Goal: Use online tool/utility

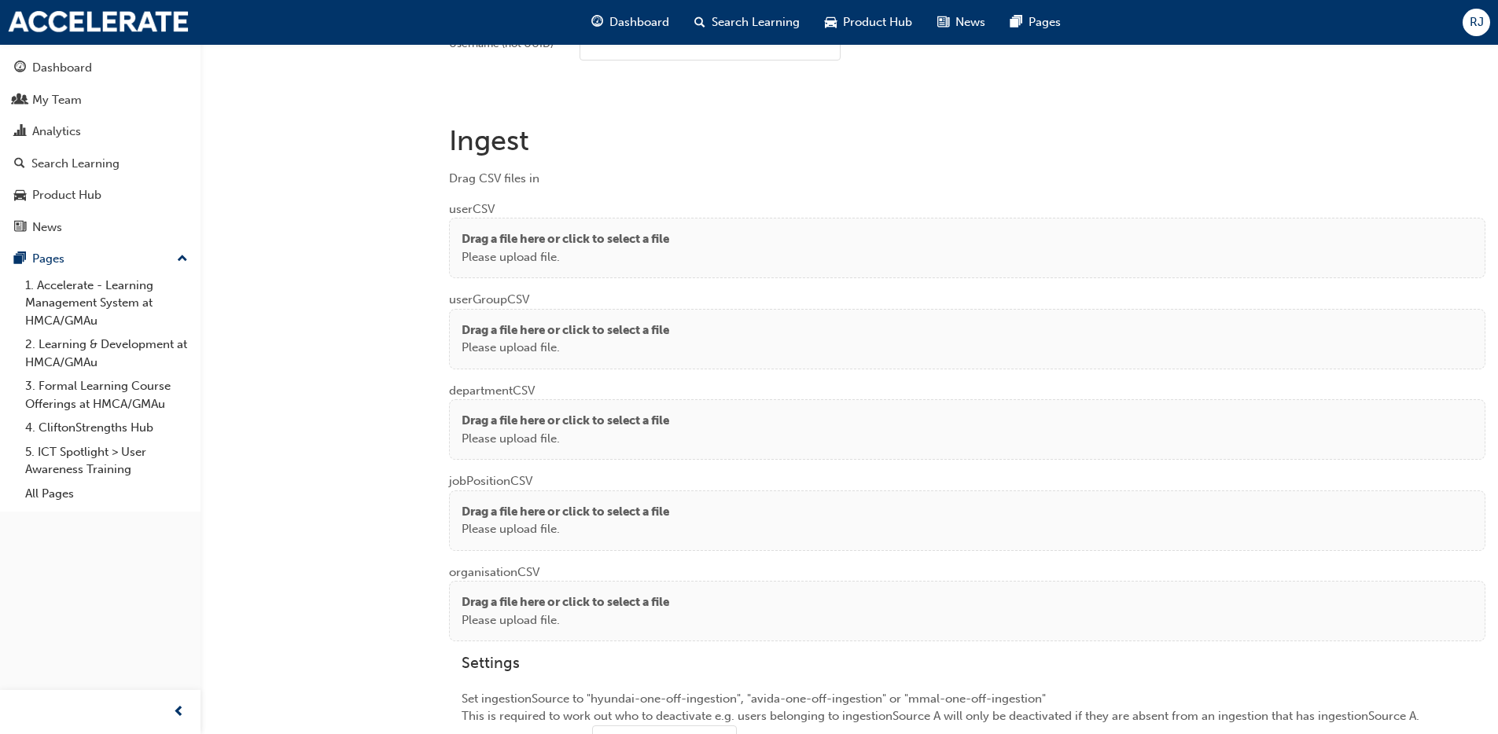
scroll to position [1157, 0]
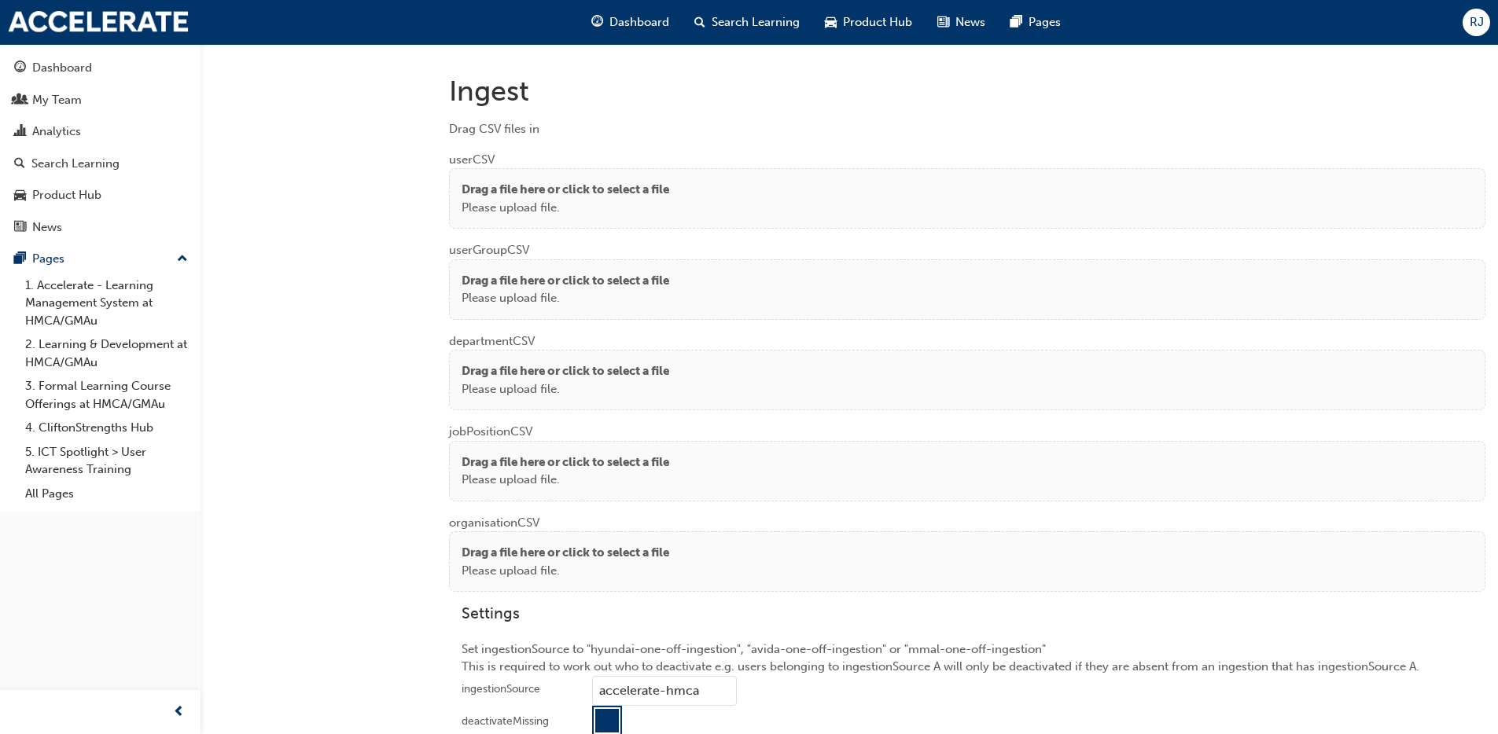
click at [564, 193] on p "Drag a file here or click to select a file" at bounding box center [565, 190] width 208 height 18
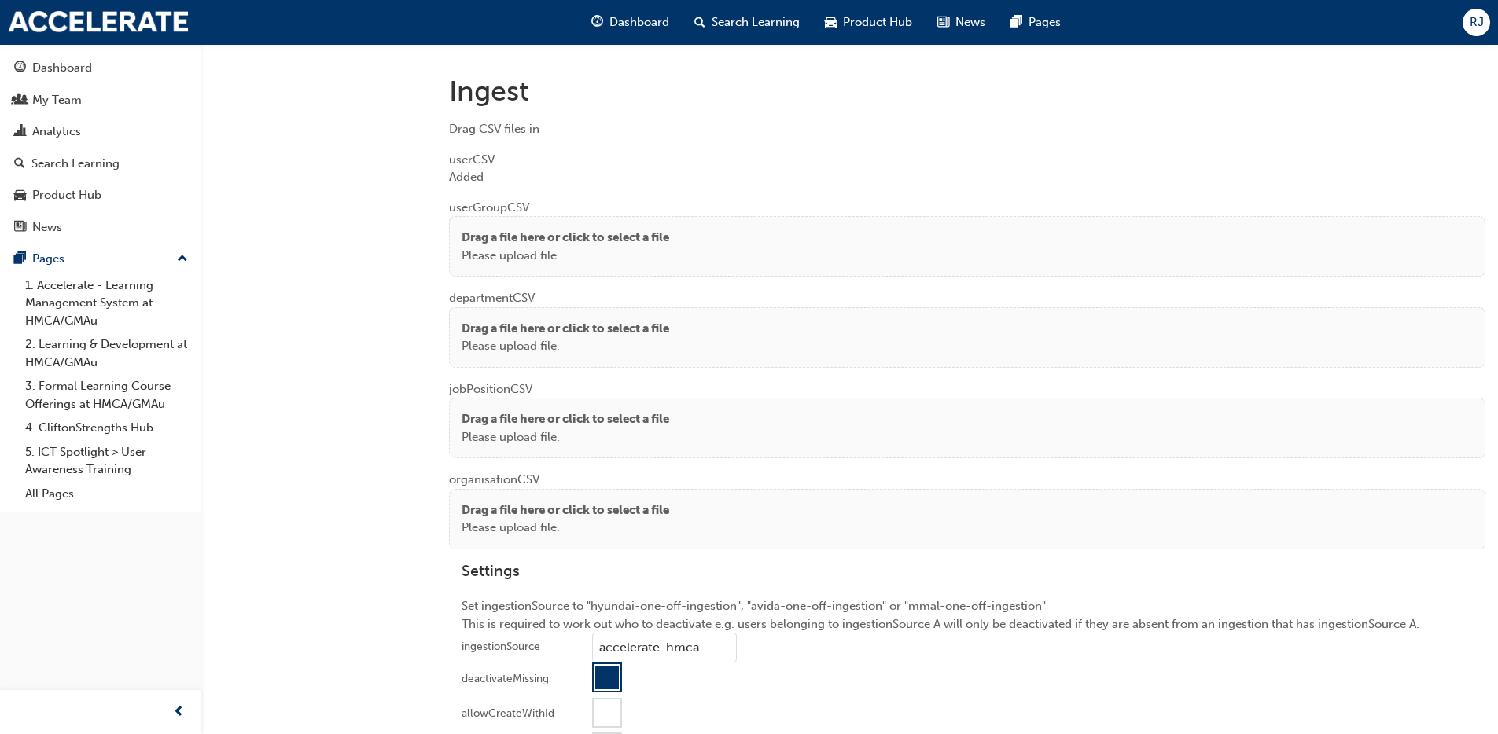
click at [498, 332] on p "Drag a file here or click to select a file" at bounding box center [565, 329] width 208 height 18
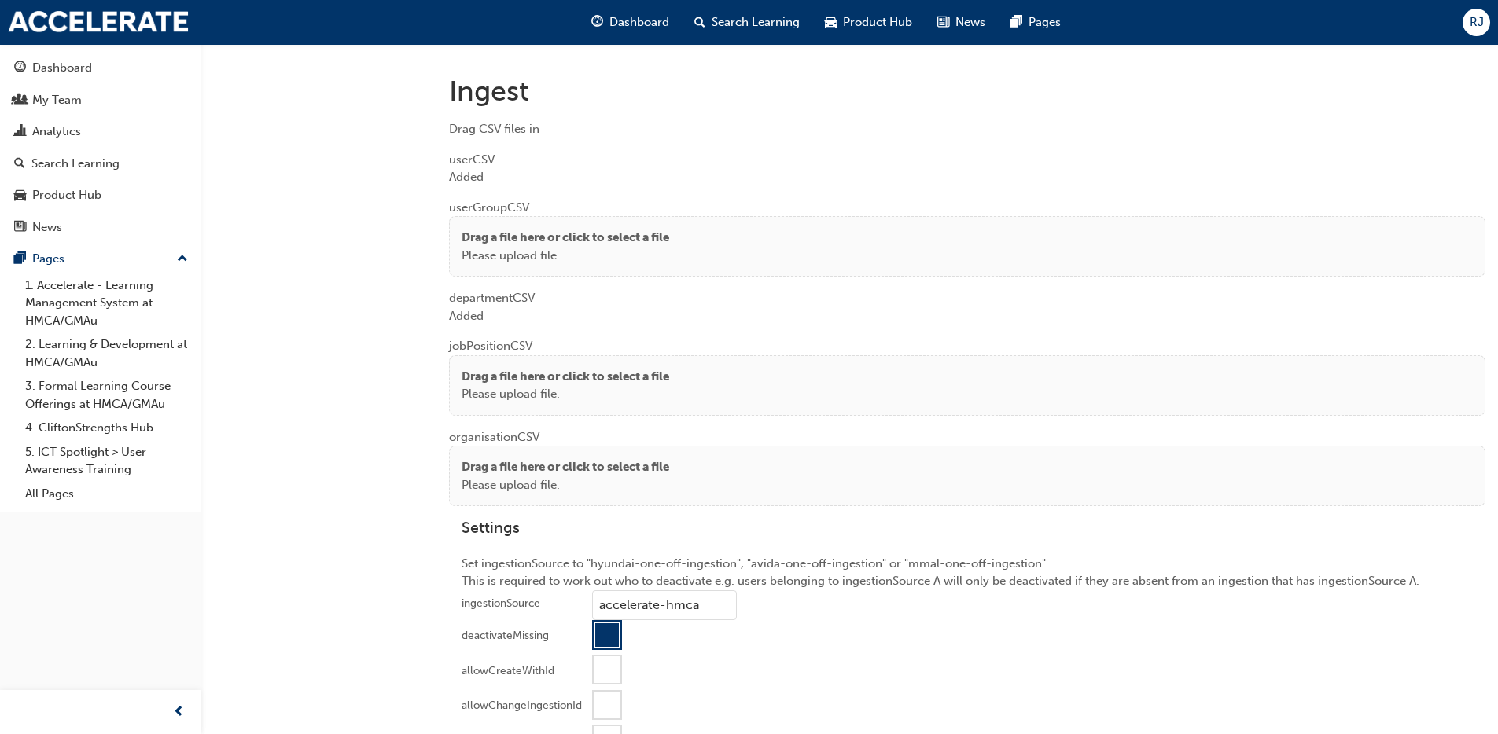
click at [530, 397] on p "Please upload file." at bounding box center [565, 394] width 208 height 18
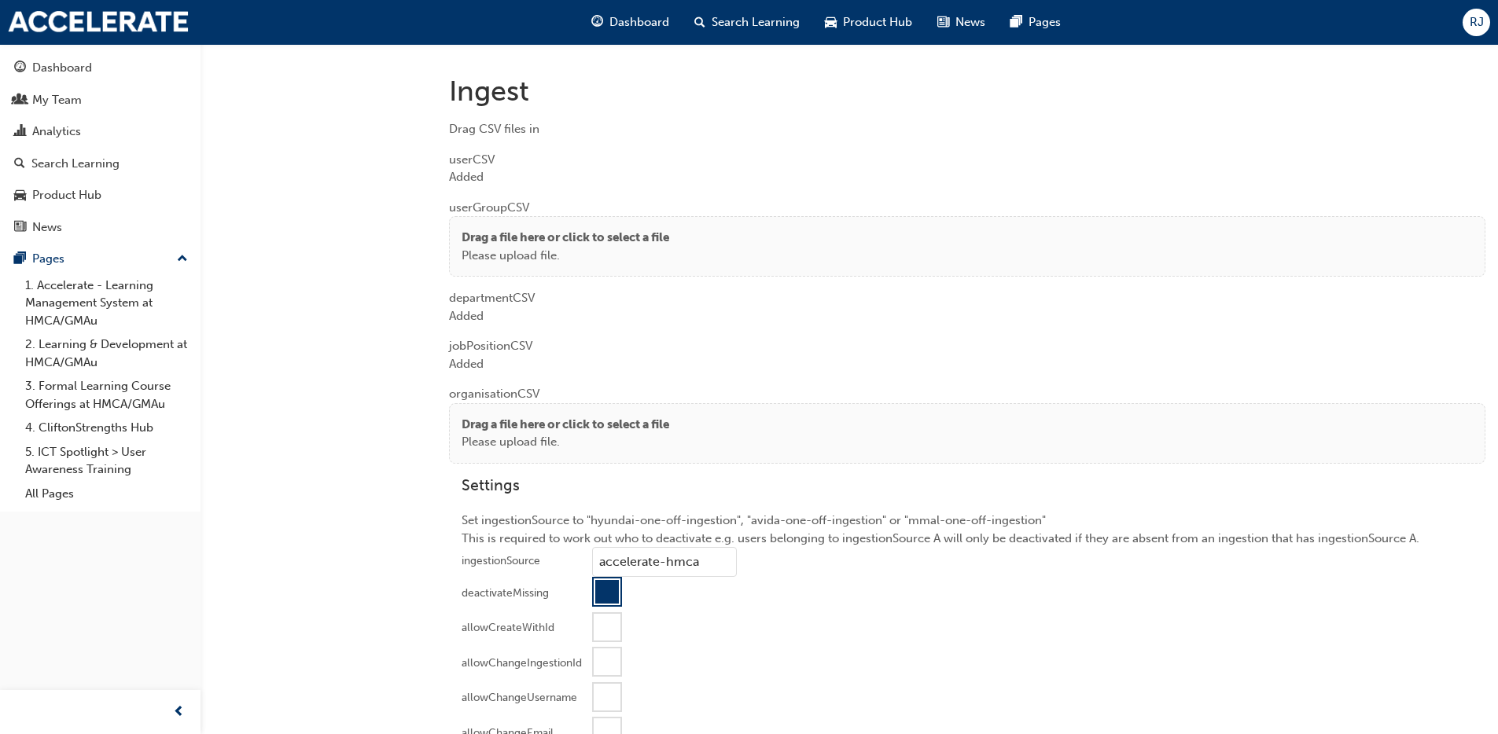
click at [473, 413] on div "Drag a file here or click to select a file Please upload file." at bounding box center [967, 433] width 1036 height 61
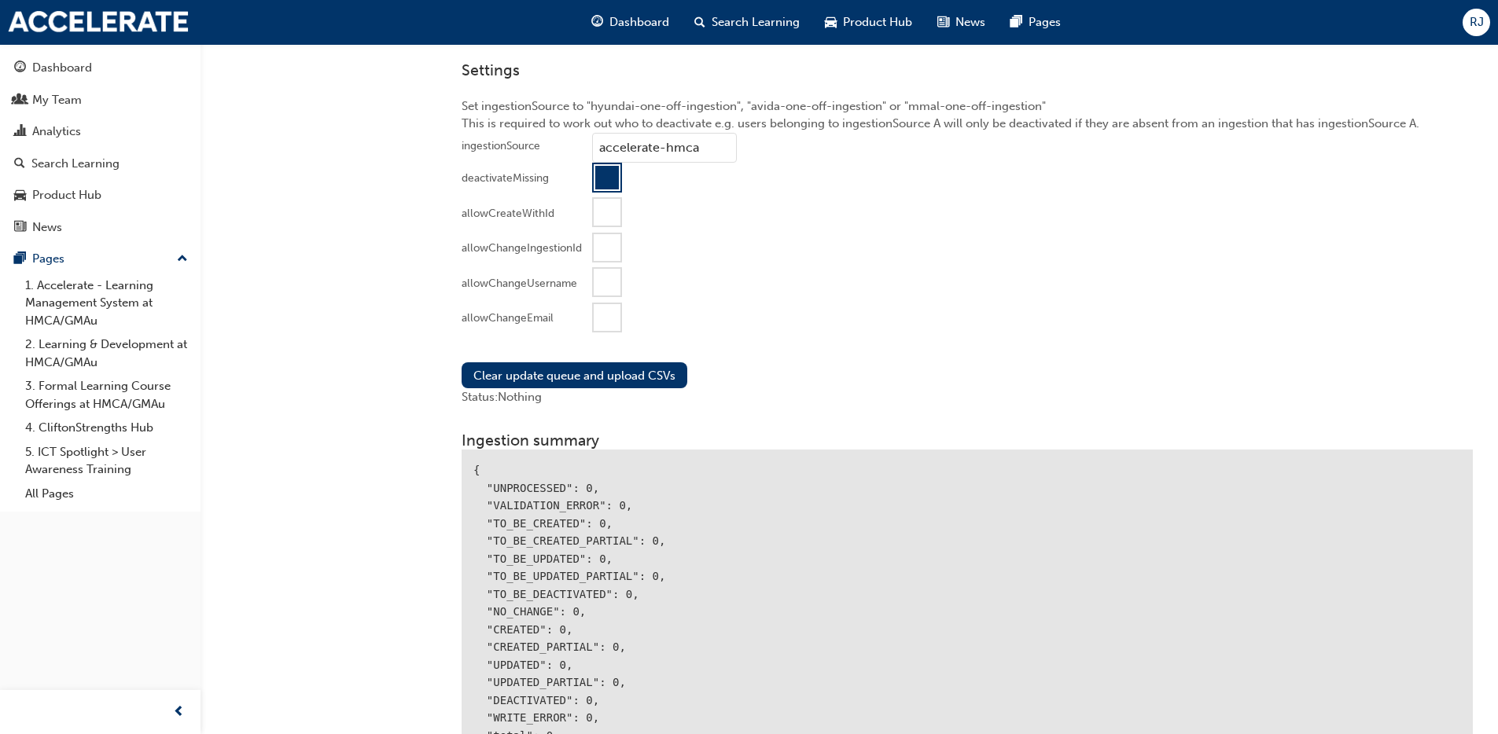
scroll to position [1571, 0]
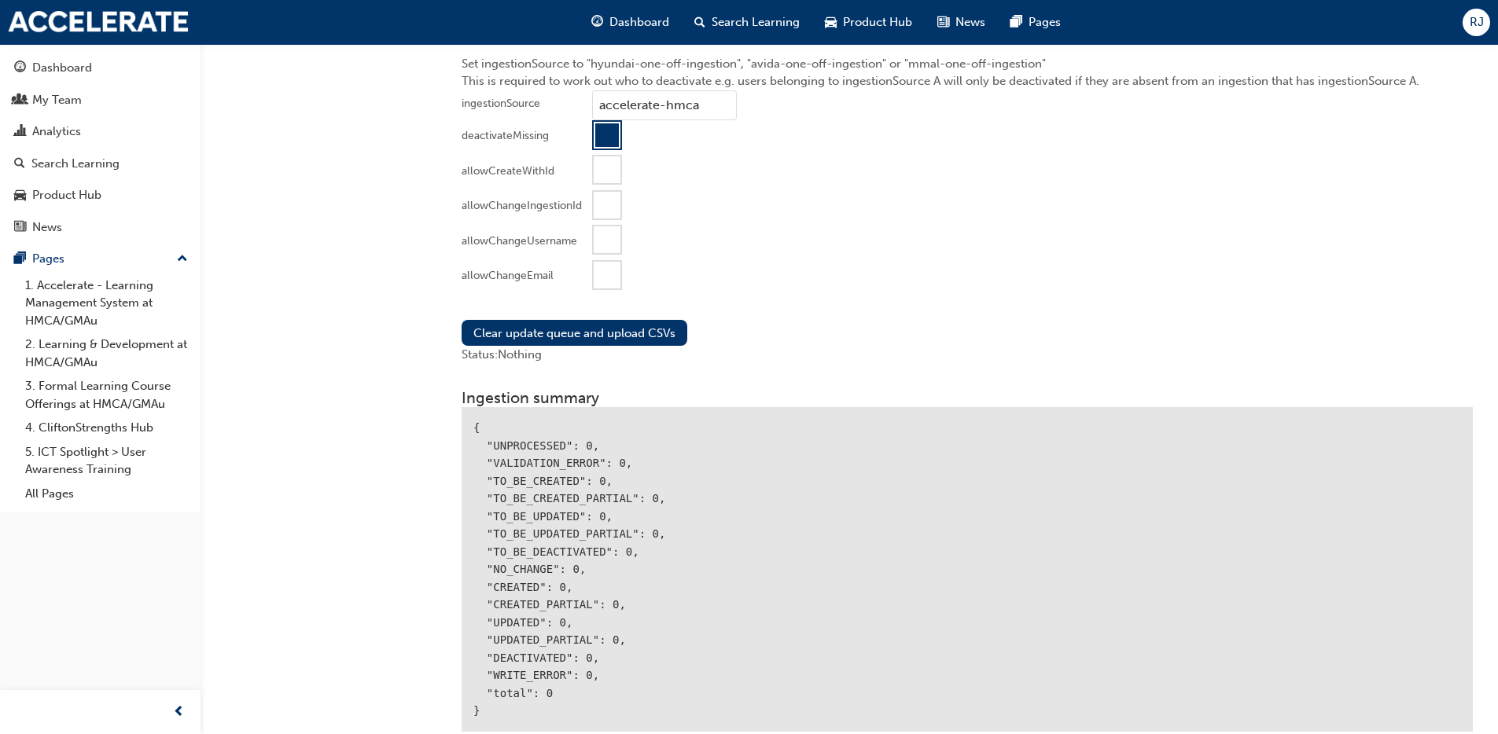
click at [605, 272] on div at bounding box center [607, 275] width 27 height 27
click at [572, 315] on div "Clear update queue and upload CSVs Status: Nothing" at bounding box center [967, 341] width 1036 height 69
click at [563, 328] on button "Clear update queue and upload CSVs" at bounding box center [574, 333] width 226 height 26
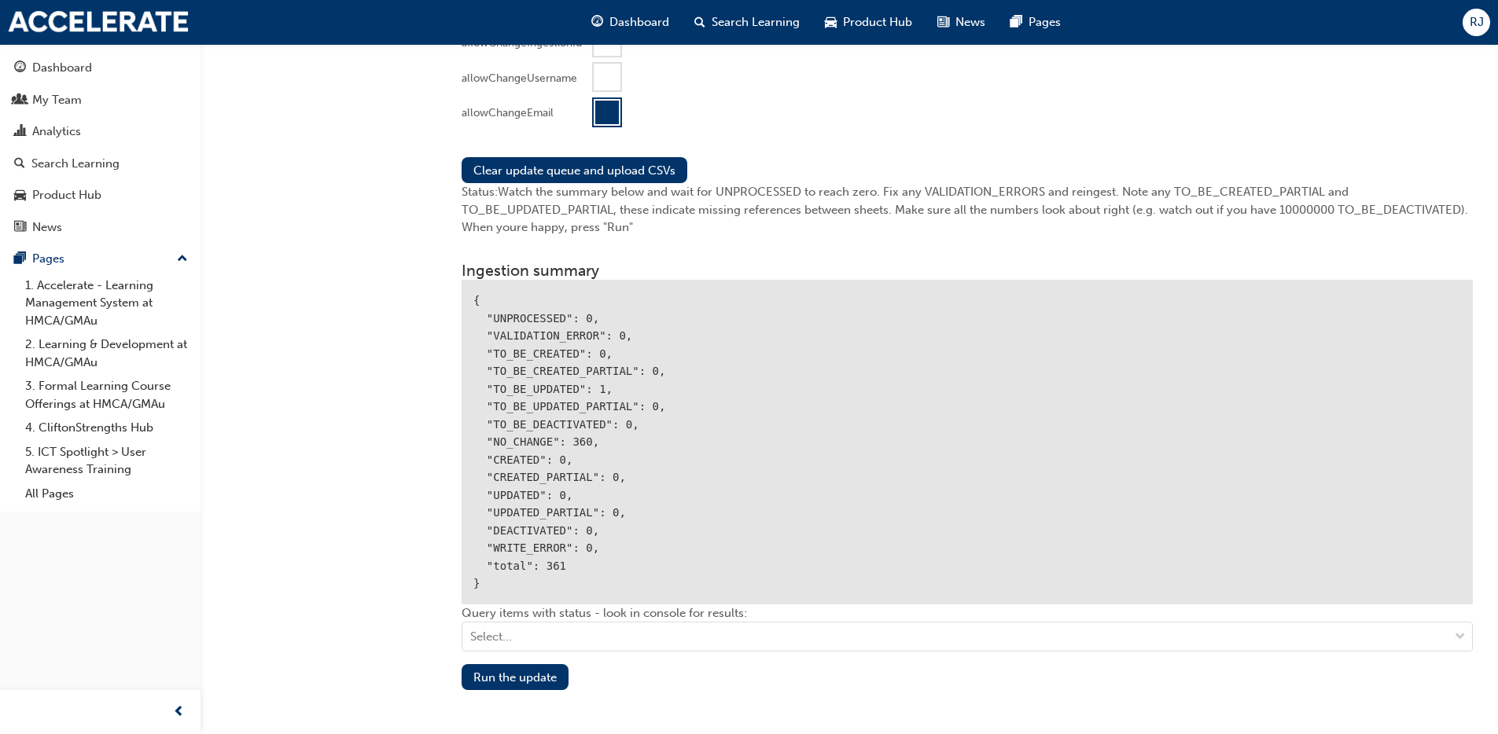
scroll to position [1743, 0]
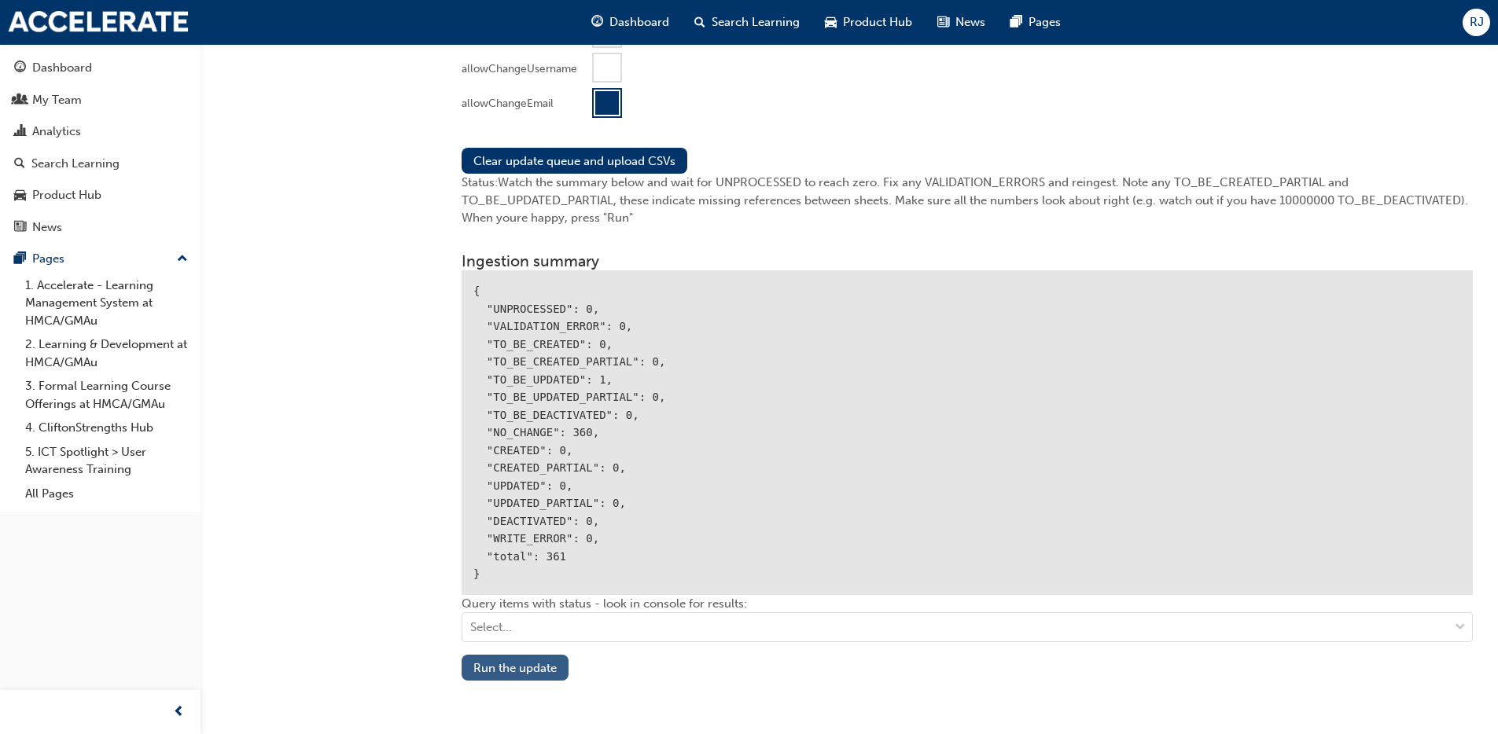
click at [535, 667] on button "Run the update" at bounding box center [514, 668] width 107 height 26
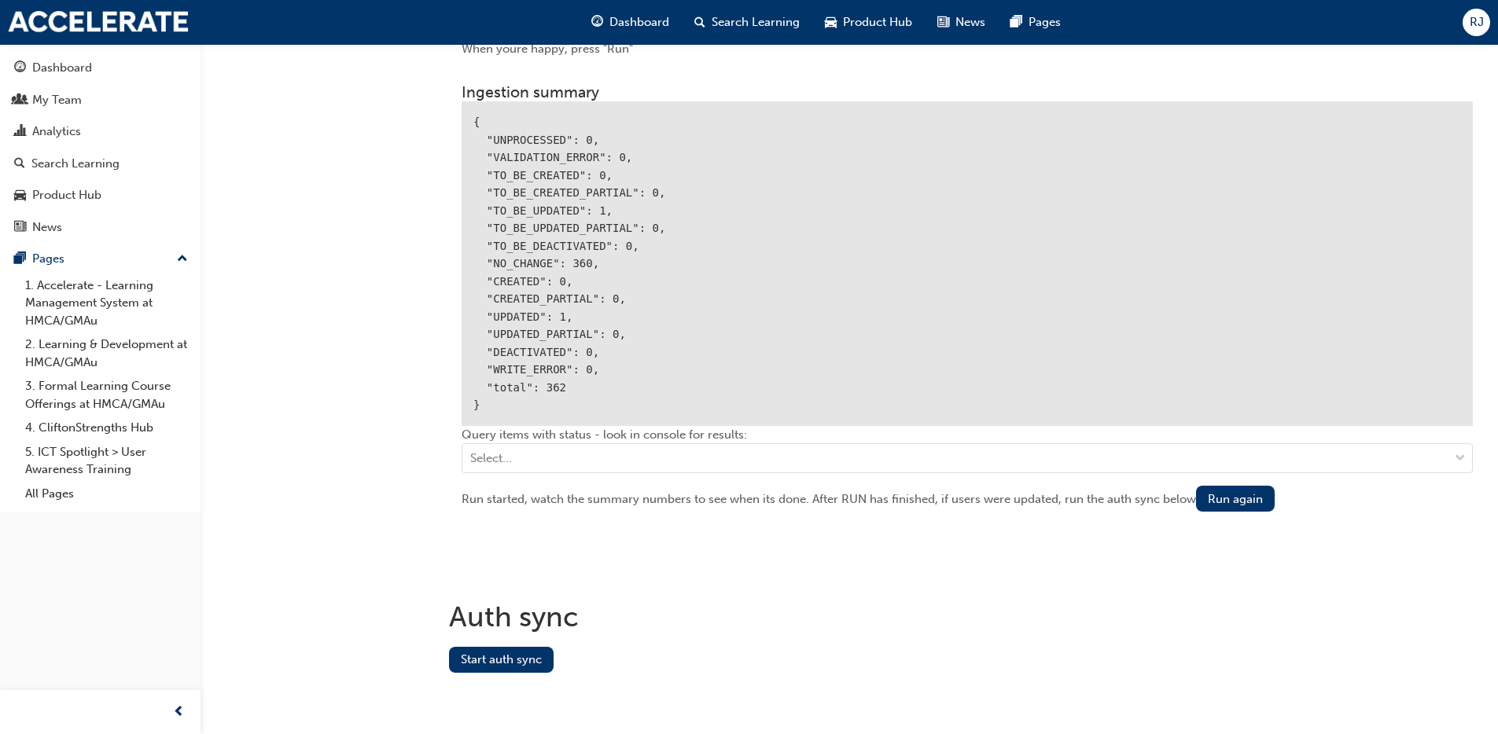
scroll to position [1914, 0]
click at [535, 664] on button "Start auth sync" at bounding box center [501, 658] width 105 height 26
